Goal: Find specific page/section: Find specific page/section

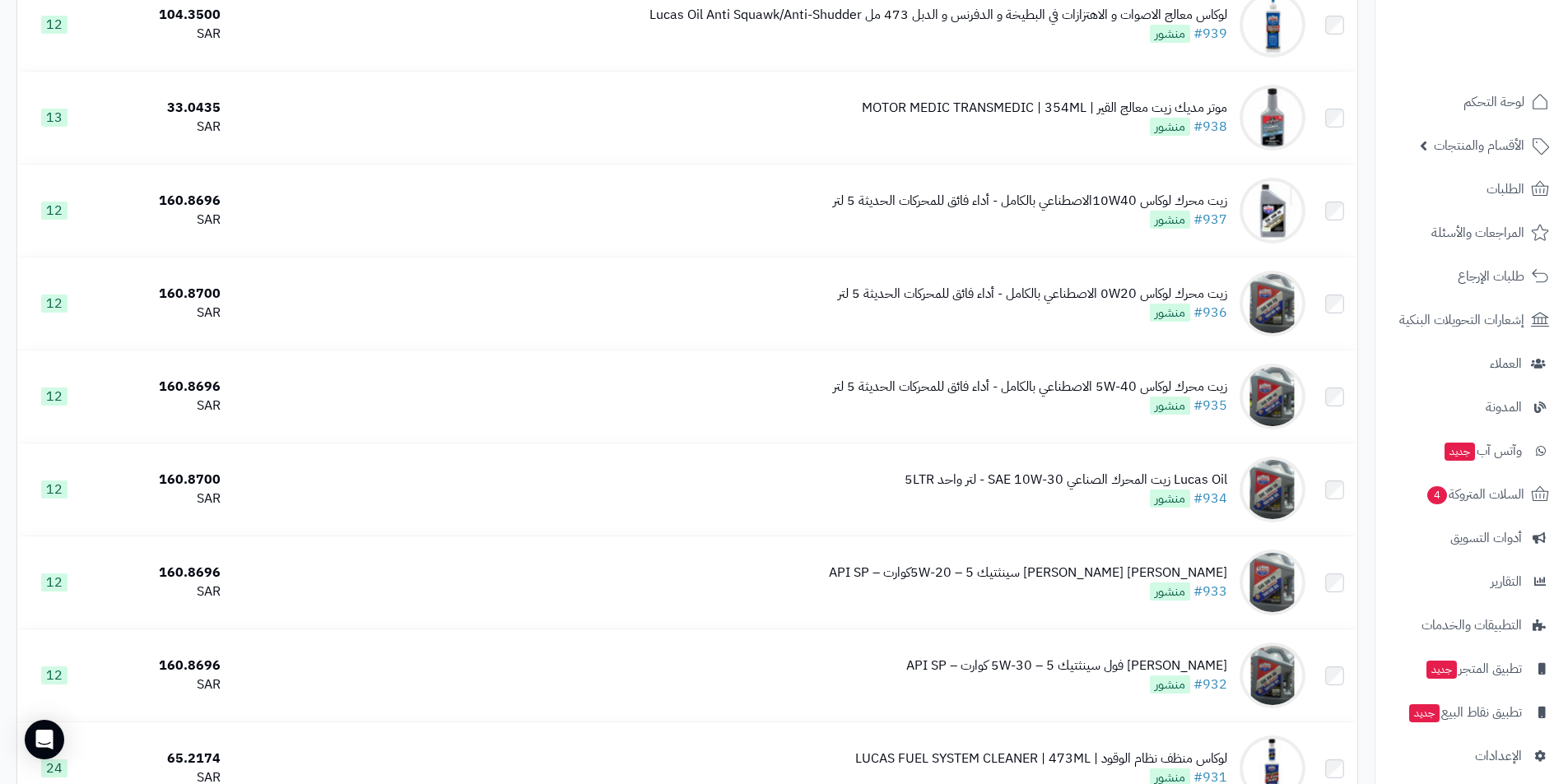
scroll to position [329, 0]
click at [1447, 153] on span "الأقسام والمنتجات" at bounding box center [1478, 145] width 91 height 23
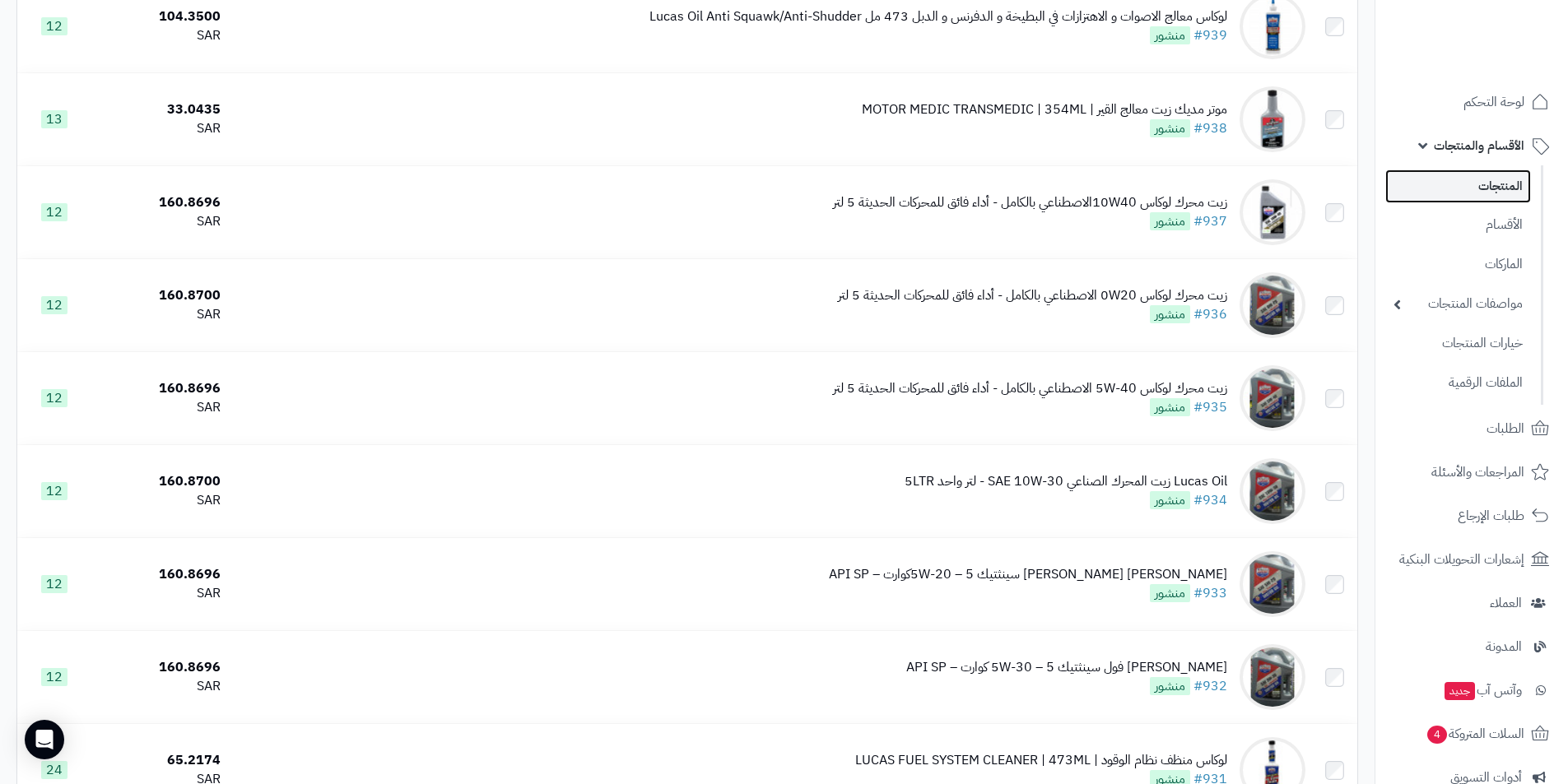
click at [1464, 190] on link "المنتجات" at bounding box center [1457, 186] width 145 height 34
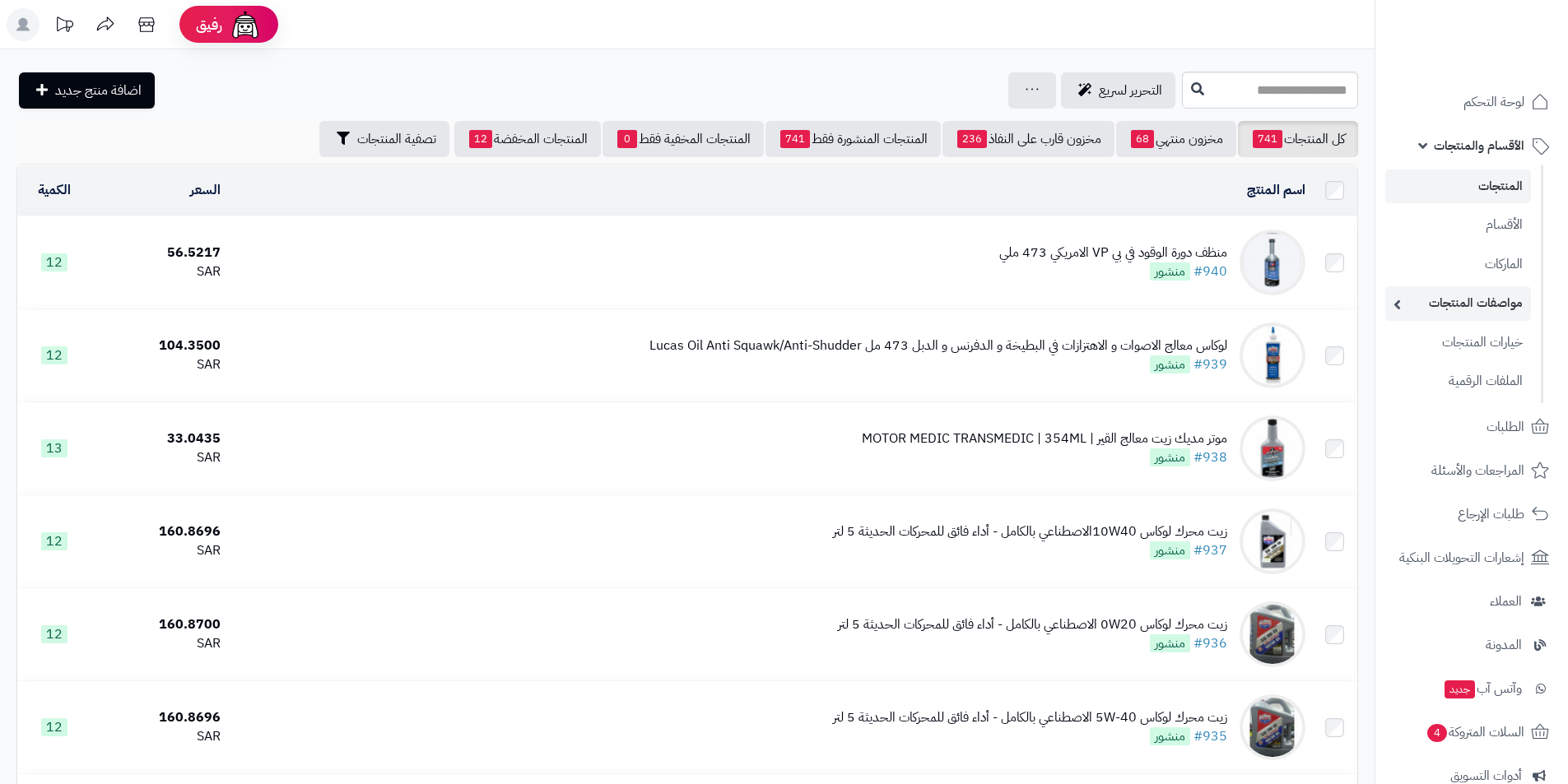
click at [1495, 312] on link "مواصفات المنتجات" at bounding box center [1457, 302] width 145 height 34
click at [1427, 314] on link "مواصفات المنتجات" at bounding box center [1457, 302] width 145 height 34
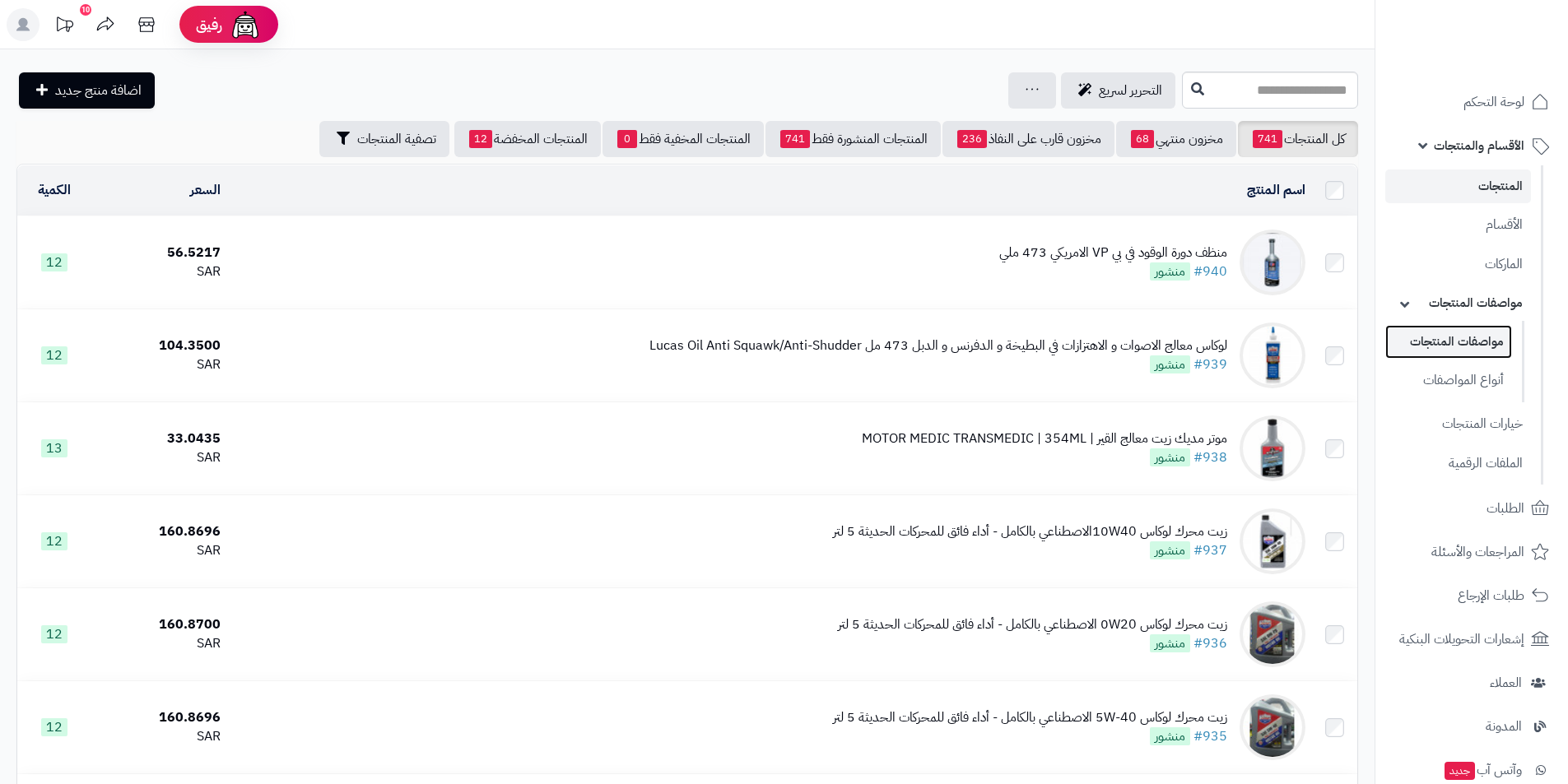
click at [1444, 329] on link "مواصفات المنتجات" at bounding box center [1448, 341] width 127 height 34
